Goal: Check status: Check status

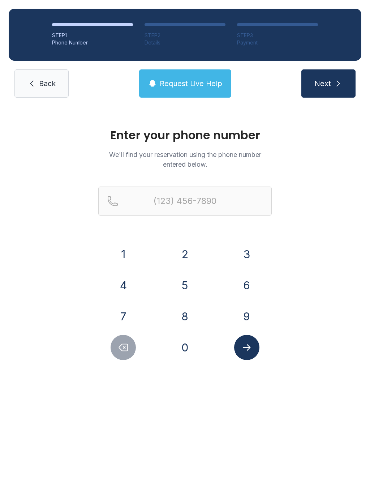
click at [246, 318] on button "9" at bounding box center [246, 316] width 25 height 25
click at [181, 313] on button "8" at bounding box center [184, 316] width 25 height 25
click at [244, 254] on button "3" at bounding box center [246, 253] width 25 height 25
click at [190, 254] on button "2" at bounding box center [184, 253] width 25 height 25
click at [122, 256] on button "1" at bounding box center [123, 253] width 25 height 25
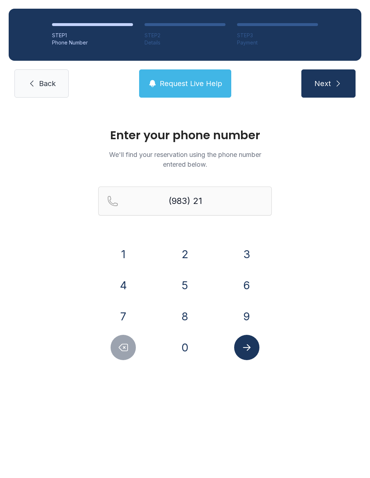
click at [247, 281] on button "6" at bounding box center [246, 284] width 25 height 25
click at [246, 253] on button "3" at bounding box center [246, 253] width 25 height 25
click at [246, 315] on button "9" at bounding box center [246, 316] width 25 height 25
click at [121, 252] on button "1" at bounding box center [123, 253] width 25 height 25
click at [189, 353] on button "0" at bounding box center [184, 347] width 25 height 25
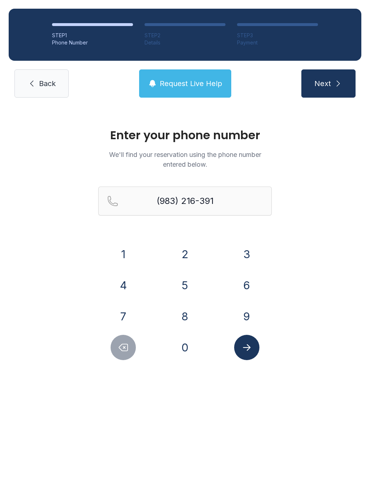
type input "[PHONE_NUMBER]"
click at [253, 351] on button "Submit lookup form" at bounding box center [246, 347] width 25 height 25
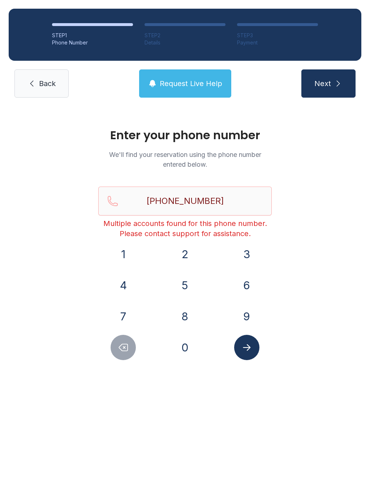
click at [51, 90] on link "Back" at bounding box center [41, 83] width 54 height 28
